Goal: Information Seeking & Learning: Understand process/instructions

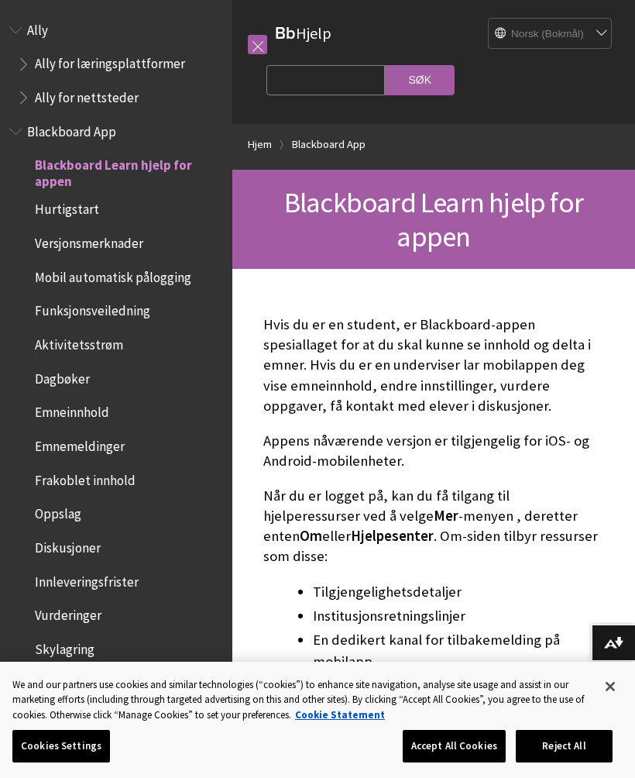
scroll to position [127, 0]
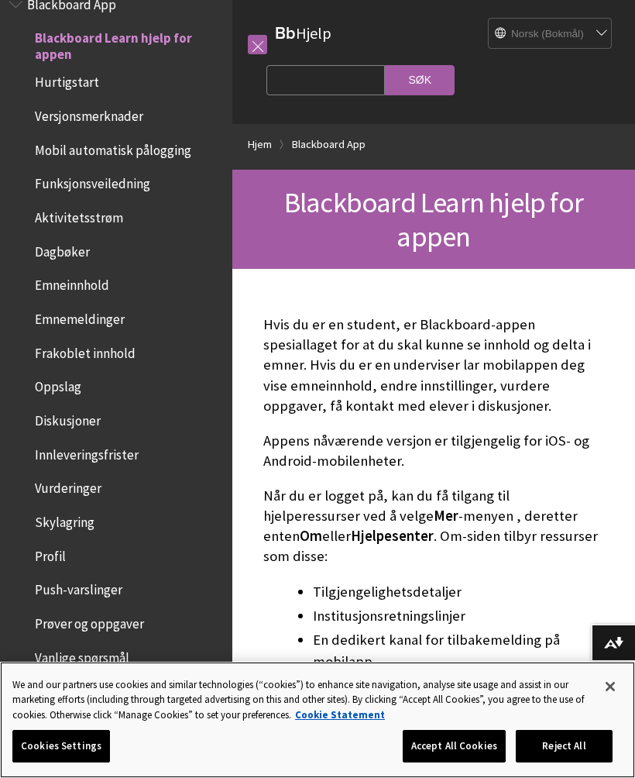
click at [615, 679] on button "Close" at bounding box center [611, 687] width 34 height 34
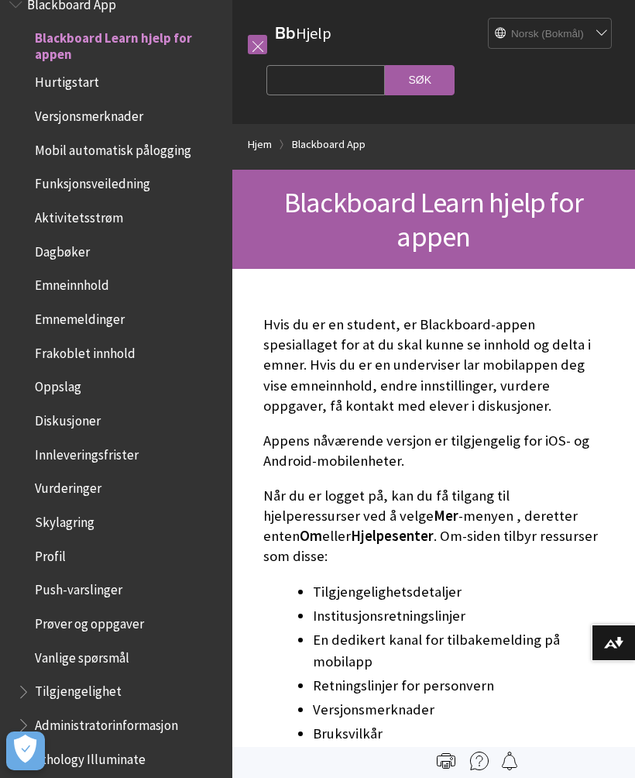
click at [69, 148] on span "Mobil automatisk pålogging" at bounding box center [113, 147] width 157 height 21
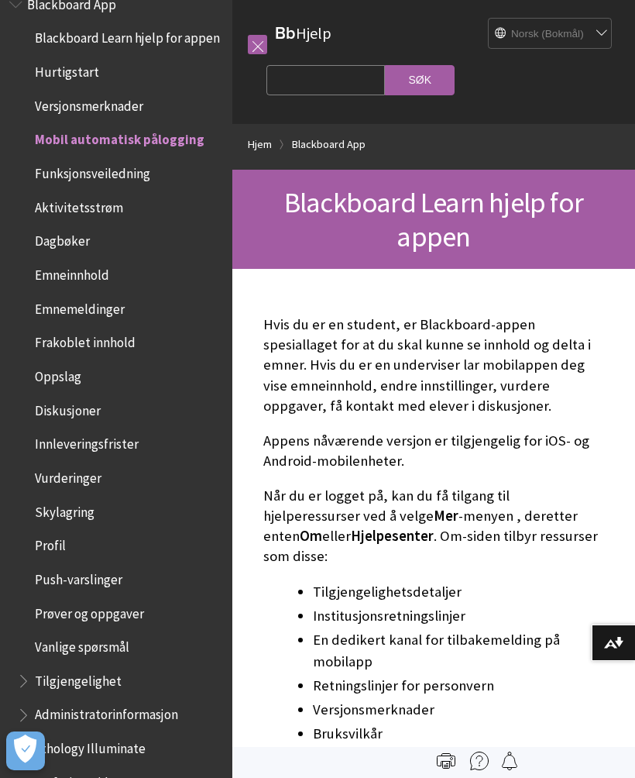
click at [64, 71] on span "Hurtigstart" at bounding box center [67, 69] width 64 height 21
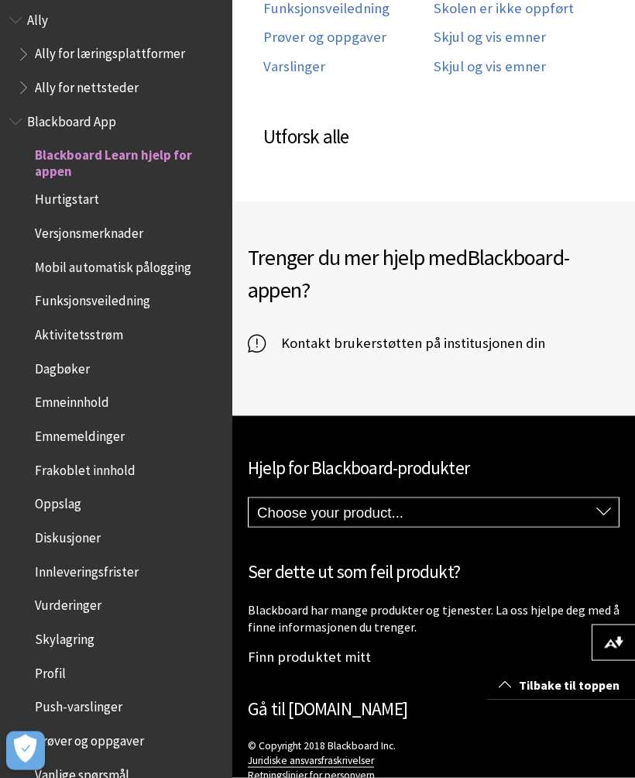
scroll to position [13, 0]
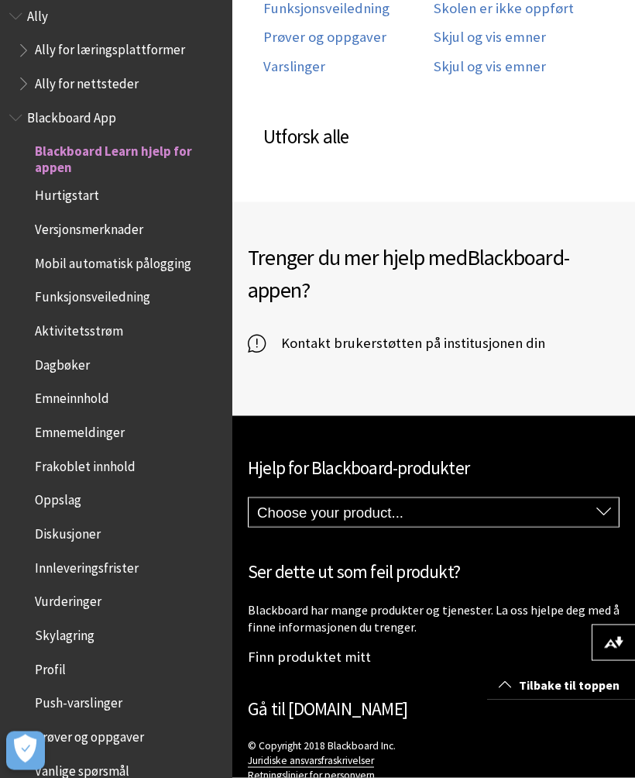
click at [69, 396] on span "Emneinnhold" at bounding box center [72, 397] width 74 height 21
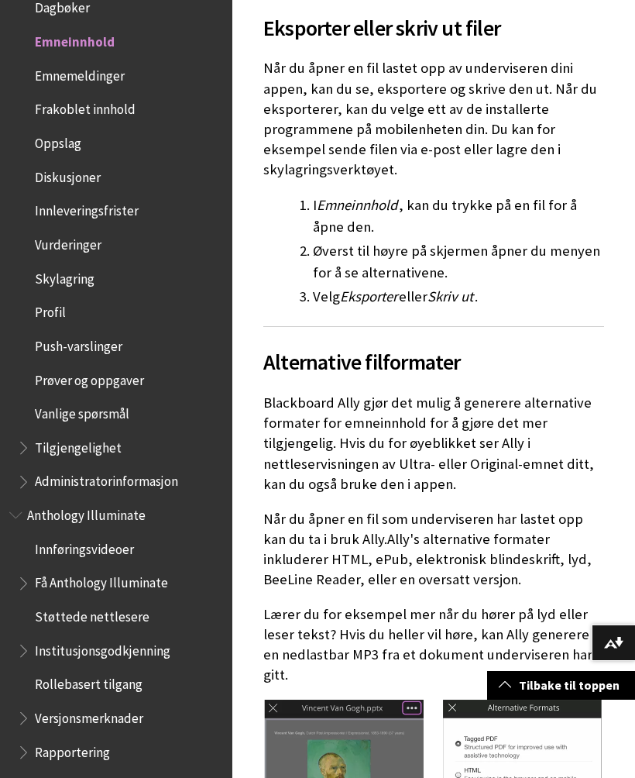
scroll to position [1345, 0]
